Goal: Find specific page/section: Find specific page/section

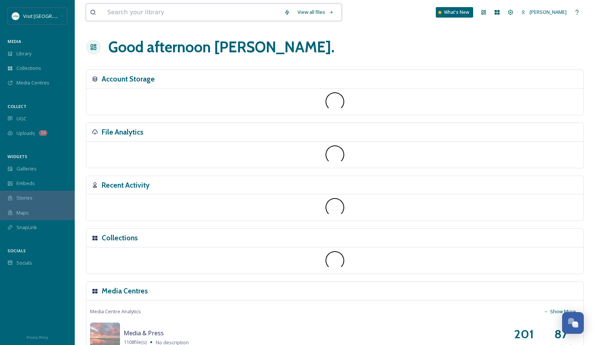
click at [230, 14] on input at bounding box center [192, 12] width 177 height 16
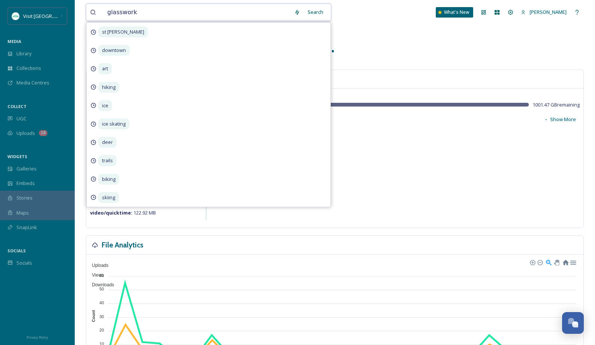
type input "glassworks"
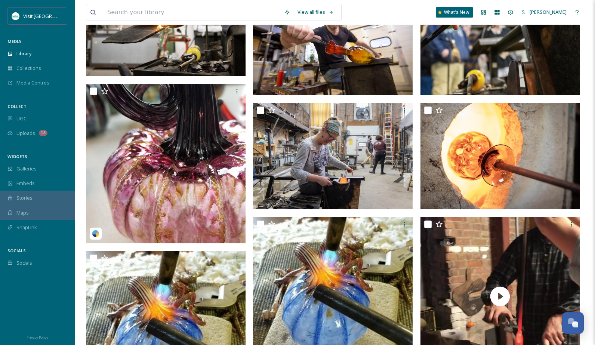
scroll to position [759, 0]
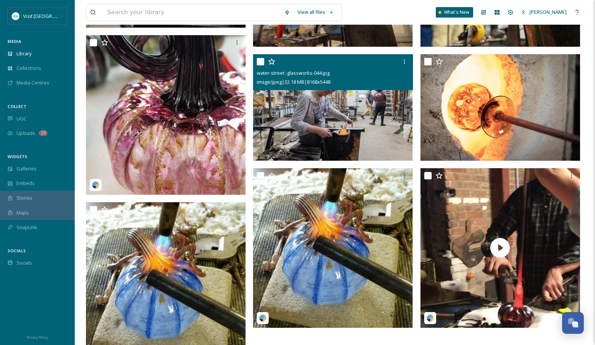
click at [310, 114] on img at bounding box center [333, 107] width 160 height 107
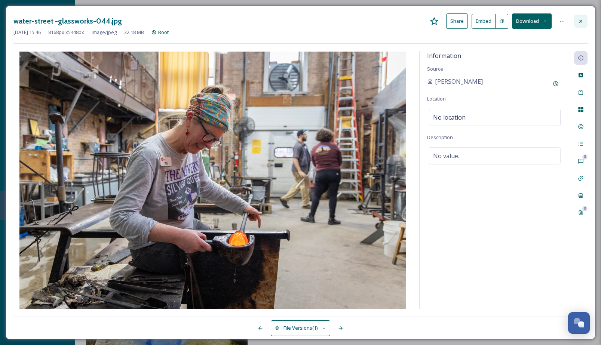
click at [583, 20] on icon at bounding box center [581, 21] width 6 height 6
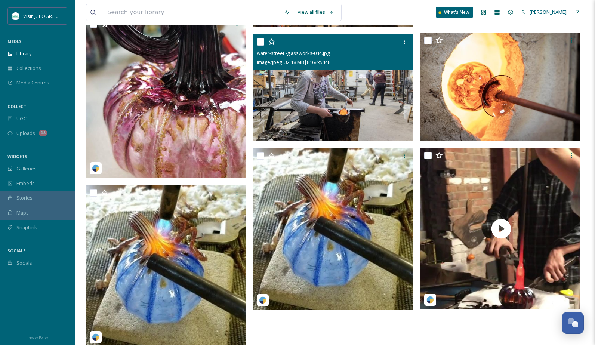
scroll to position [800, 0]
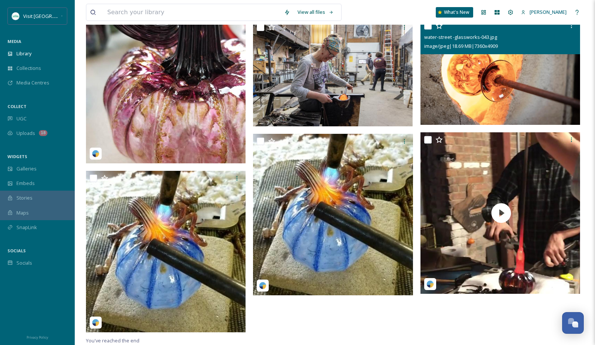
click at [487, 65] on img at bounding box center [501, 71] width 160 height 107
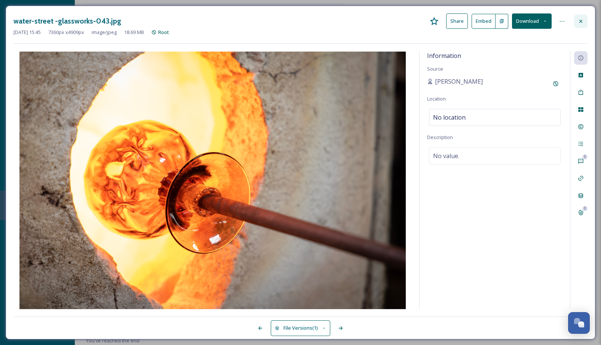
click at [583, 22] on icon at bounding box center [581, 21] width 6 height 6
